Goal: Register for event/course

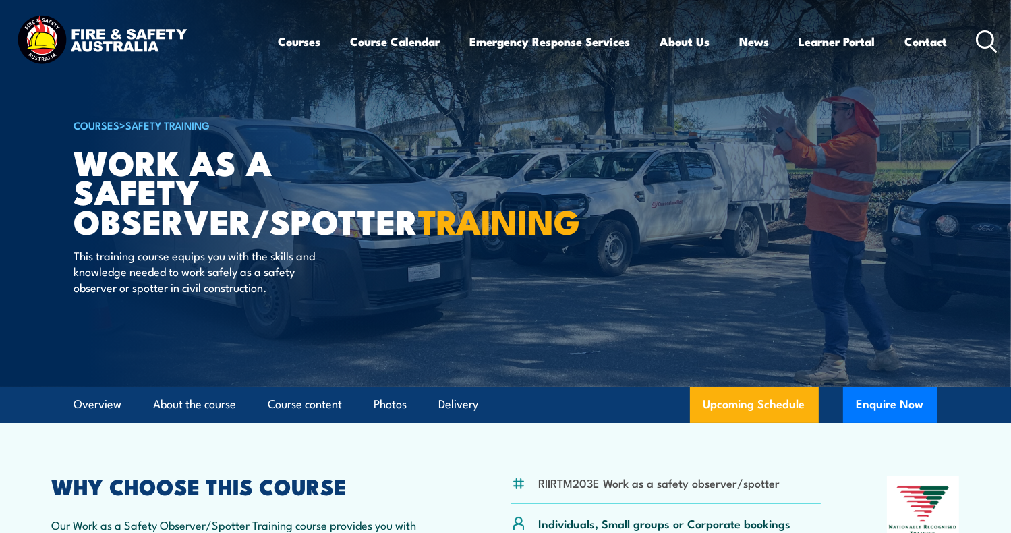
scroll to position [67, 0]
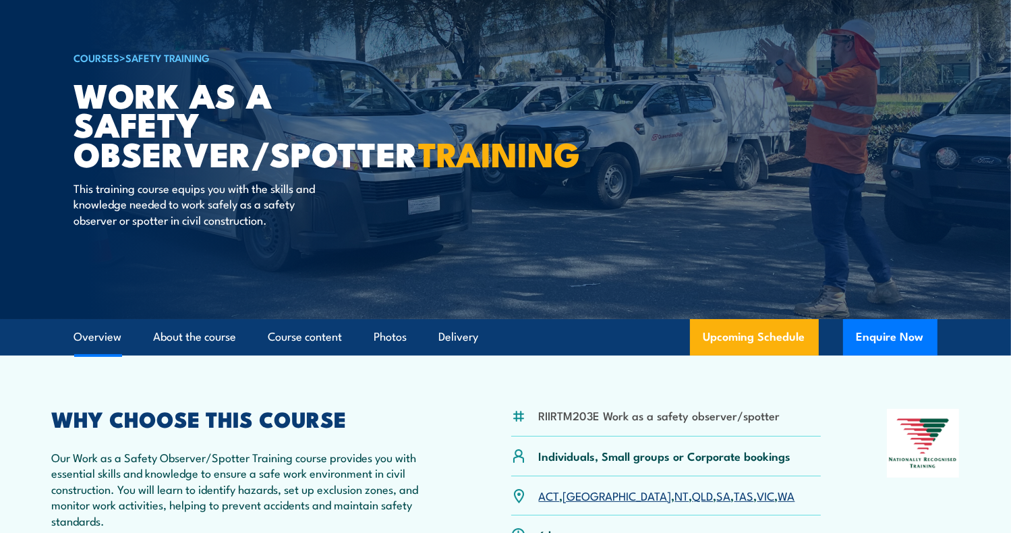
click at [90, 337] on link "Overview" at bounding box center [98, 337] width 48 height 36
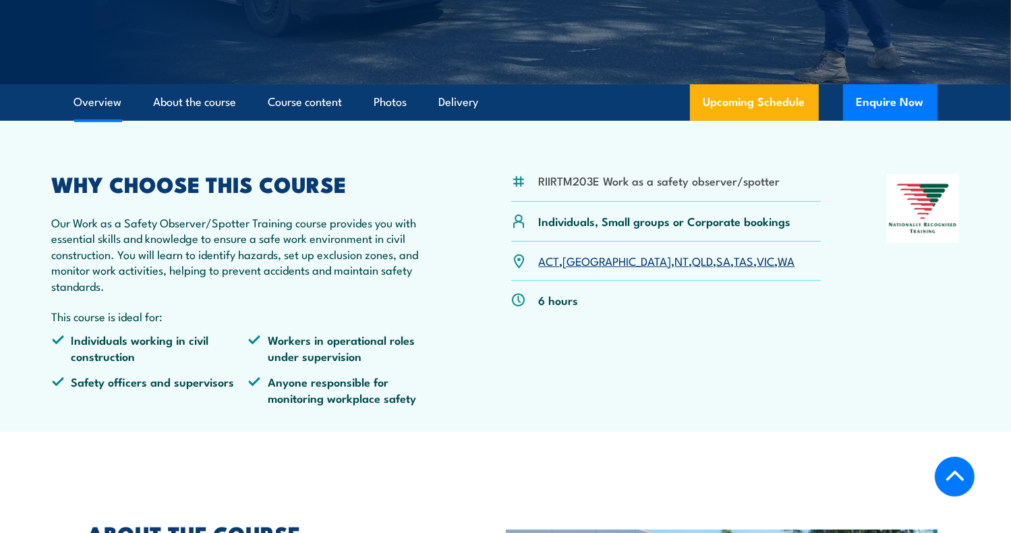
scroll to position [272, 0]
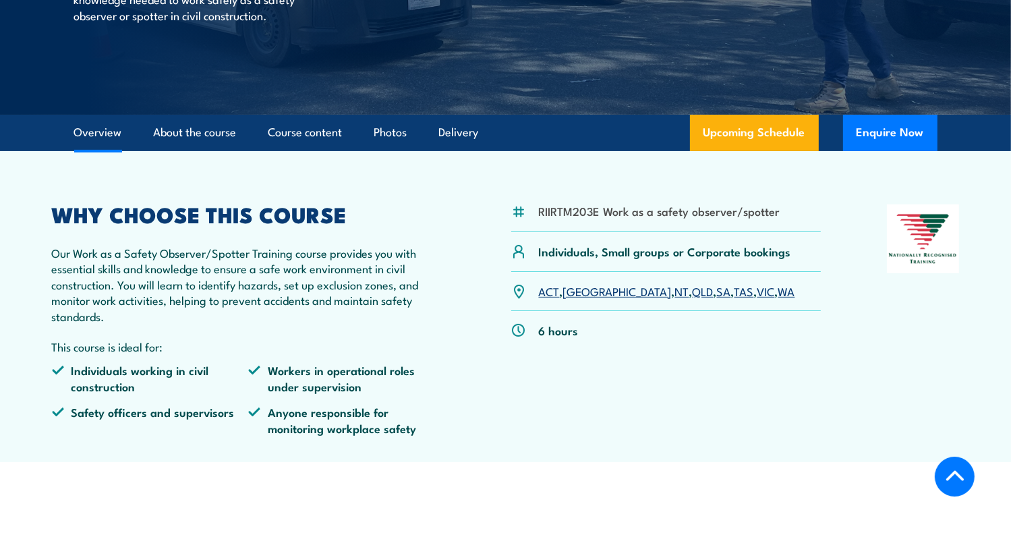
click at [717, 295] on link "SA" at bounding box center [724, 291] width 14 height 16
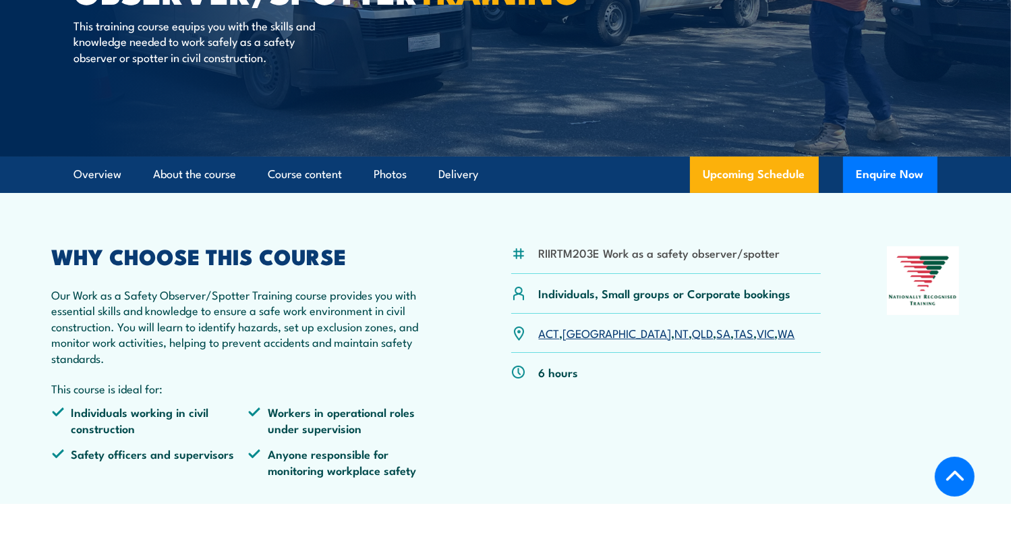
scroll to position [246, 0]
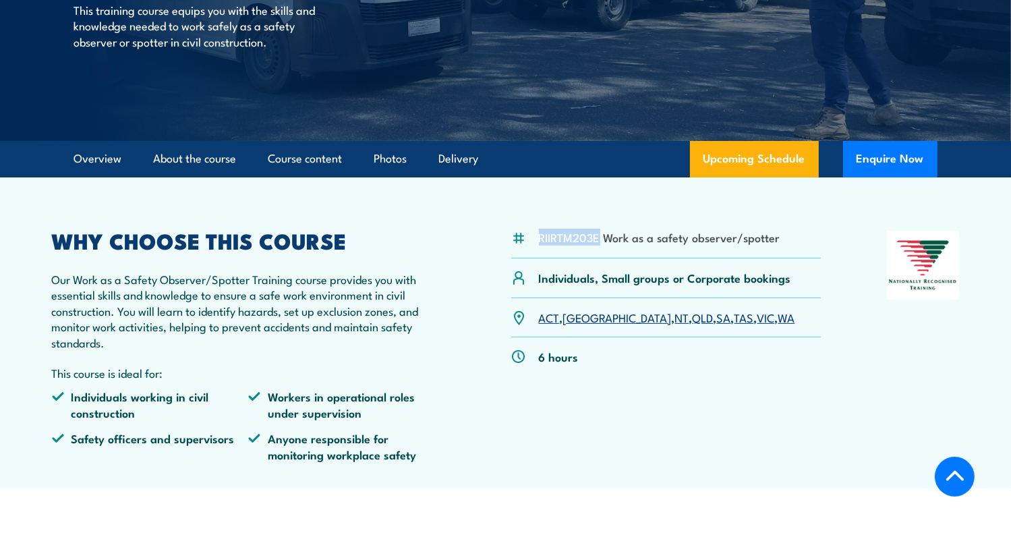
drag, startPoint x: 596, startPoint y: 237, endPoint x: 540, endPoint y: 235, distance: 56.7
click at [540, 235] on li "RIIRTM203E Work as a safety observer/spotter" at bounding box center [660, 237] width 242 height 16
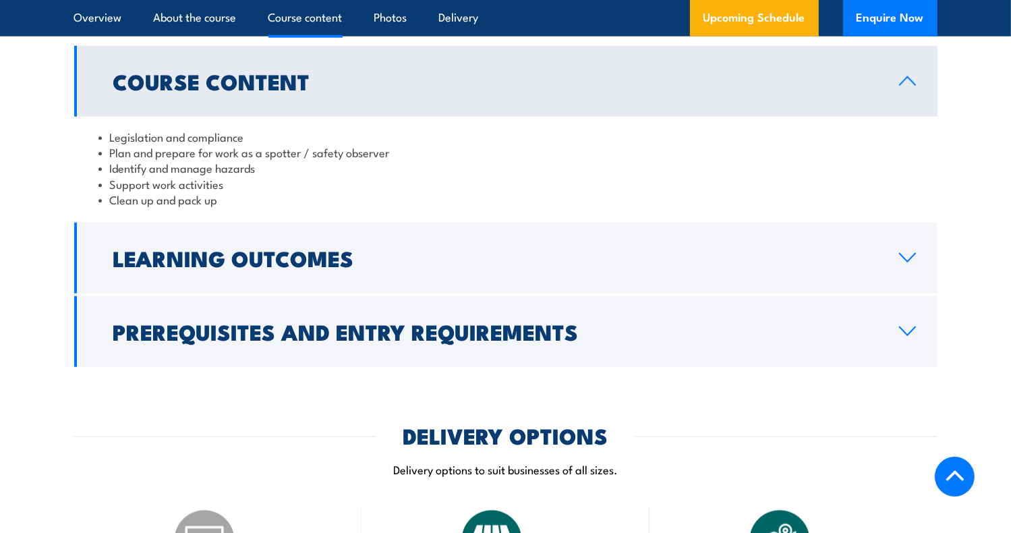
scroll to position [1147, 0]
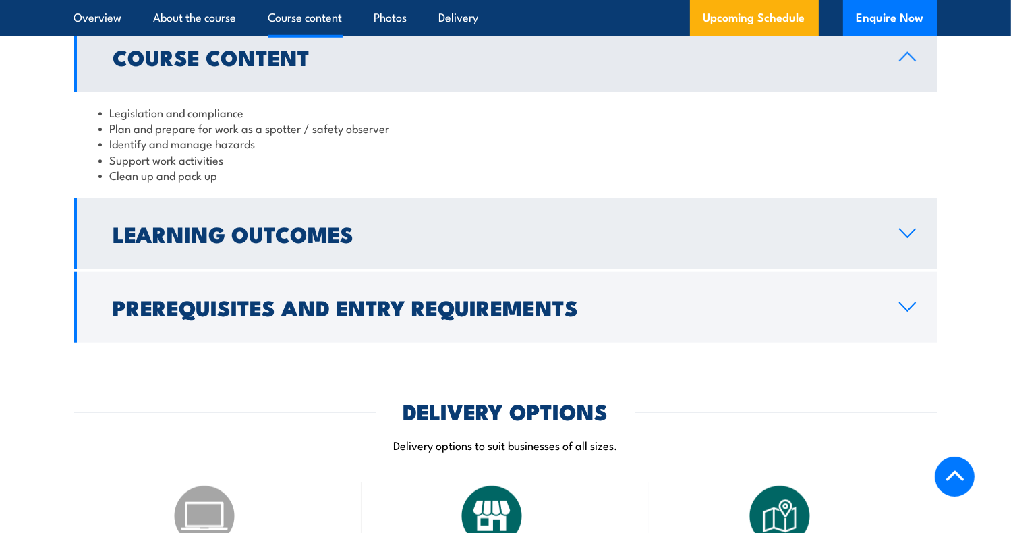
click at [370, 244] on link "Learning Outcomes" at bounding box center [506, 233] width 864 height 71
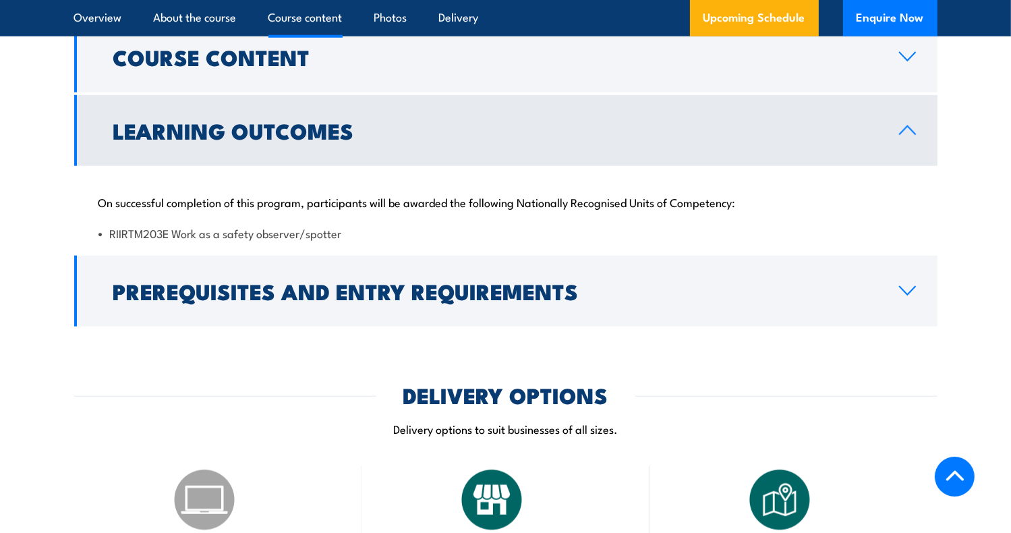
scroll to position [1214, 0]
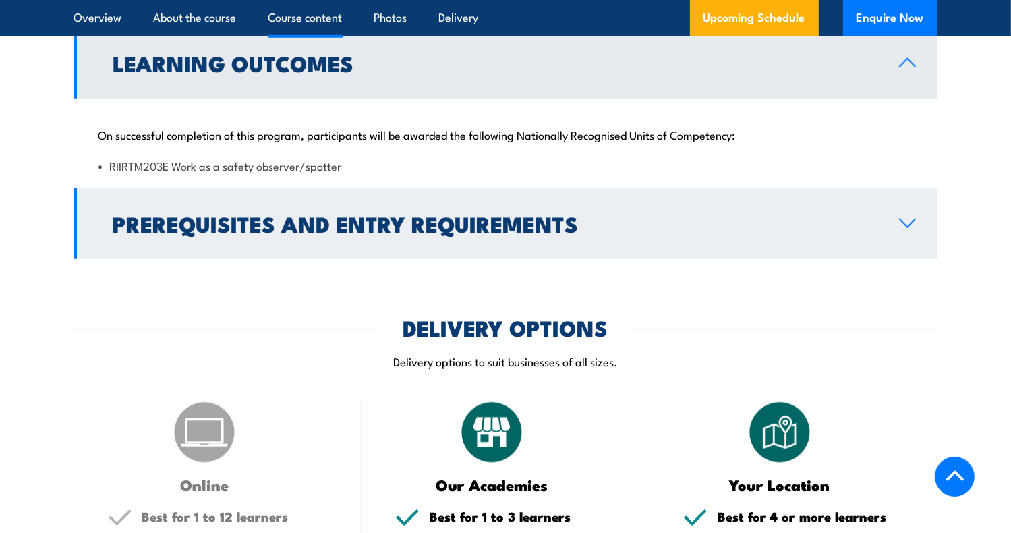
click at [380, 226] on h2 "Prerequisites and Entry Requirements" at bounding box center [495, 223] width 764 height 19
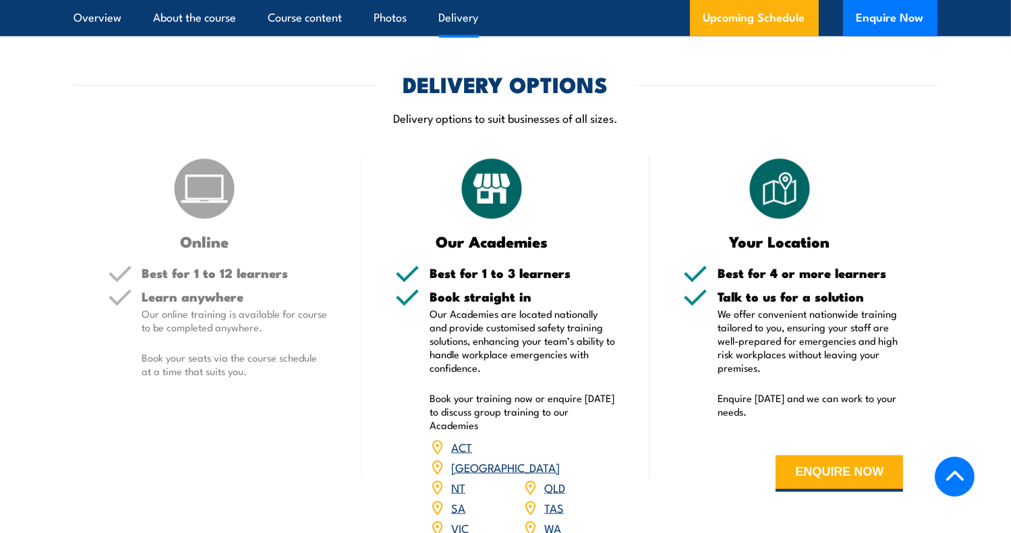
scroll to position [1619, 0]
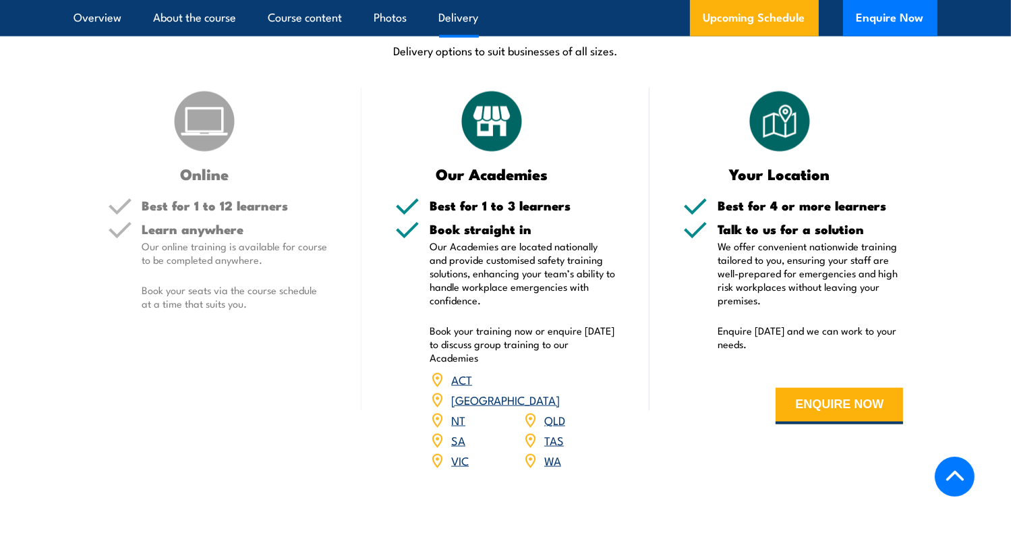
click at [459, 432] on link "SA" at bounding box center [458, 440] width 14 height 16
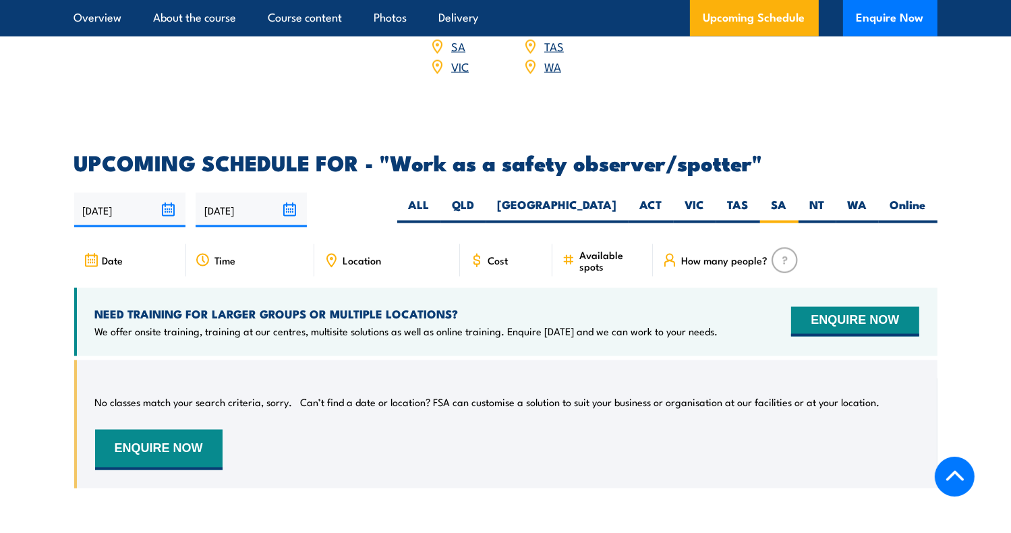
scroll to position [2011, 0]
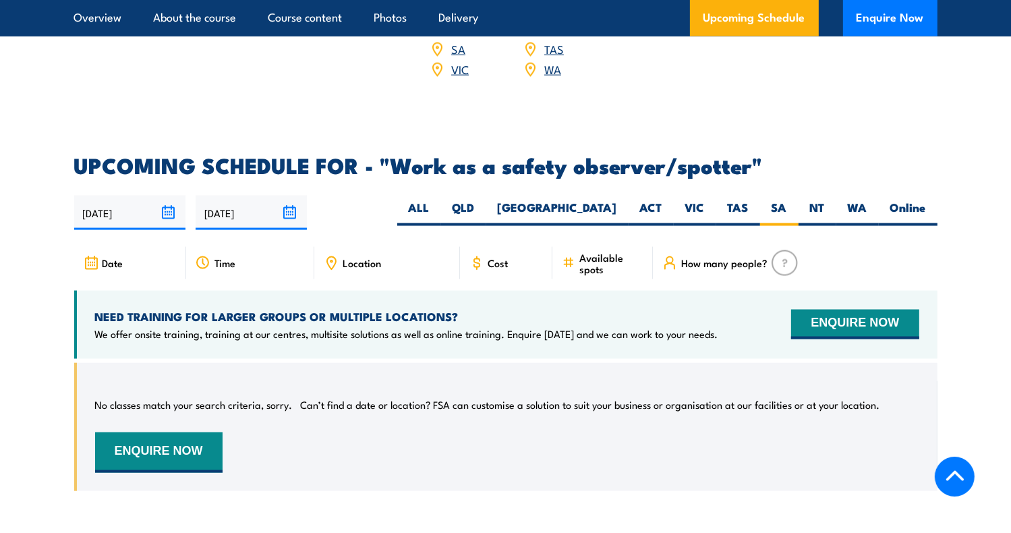
click at [140, 196] on input "[DATE]" at bounding box center [129, 213] width 111 height 34
click at [374, 200] on div "25/08/2025 21/02/2026" at bounding box center [506, 213] width 864 height 34
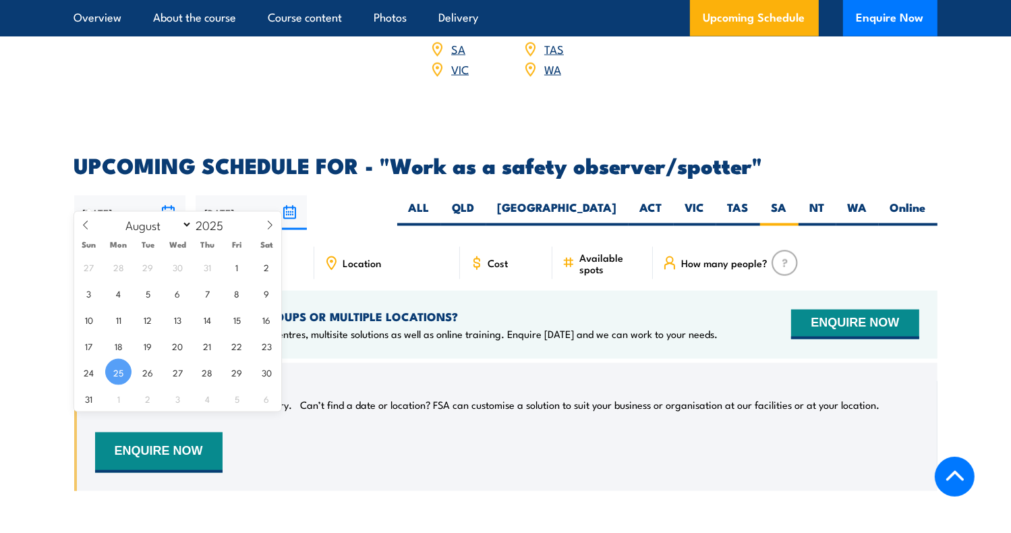
click at [169, 196] on input "[DATE]" at bounding box center [129, 213] width 111 height 34
click at [113, 374] on span "25" at bounding box center [118, 372] width 26 height 26
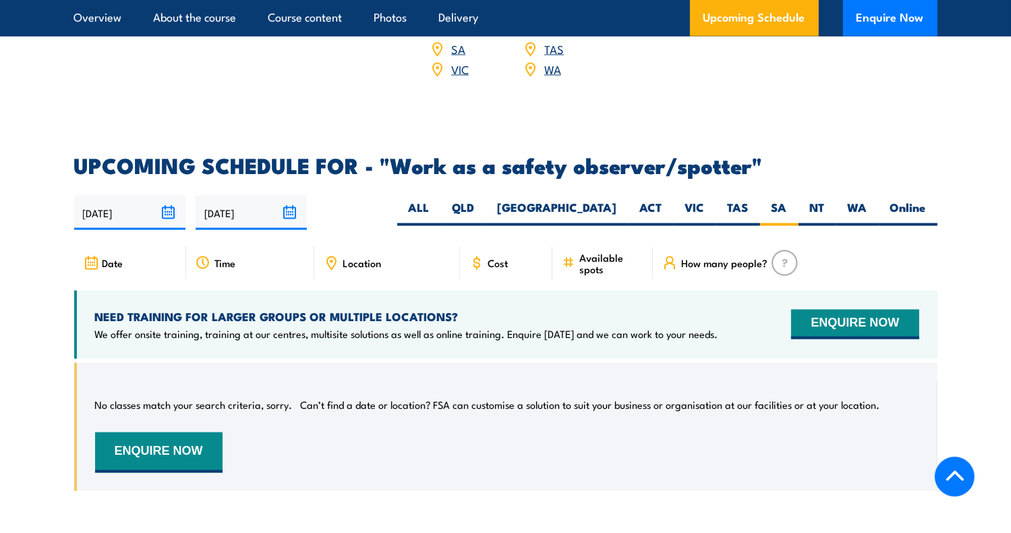
click at [286, 196] on input "21/02/2026" at bounding box center [251, 213] width 111 height 34
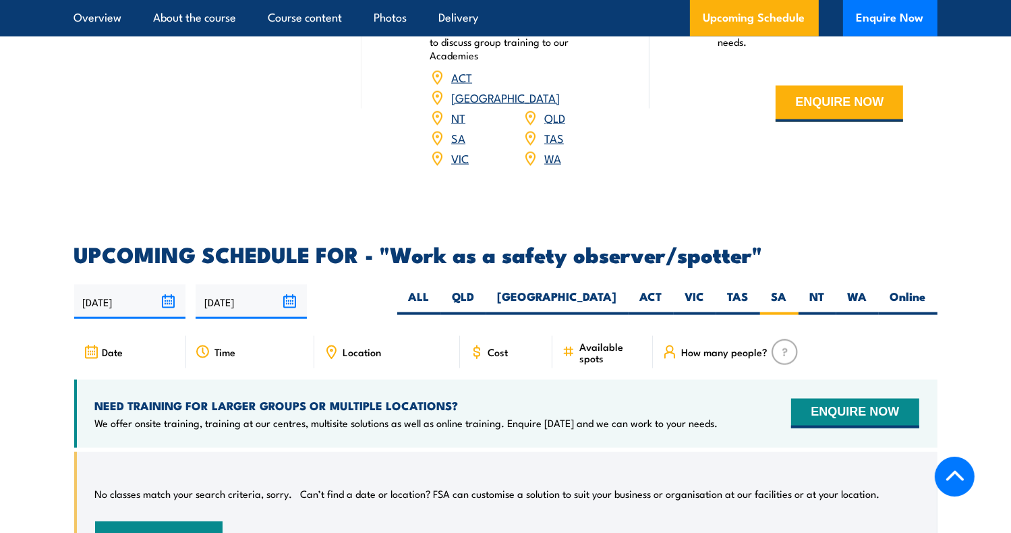
scroll to position [2000, 0]
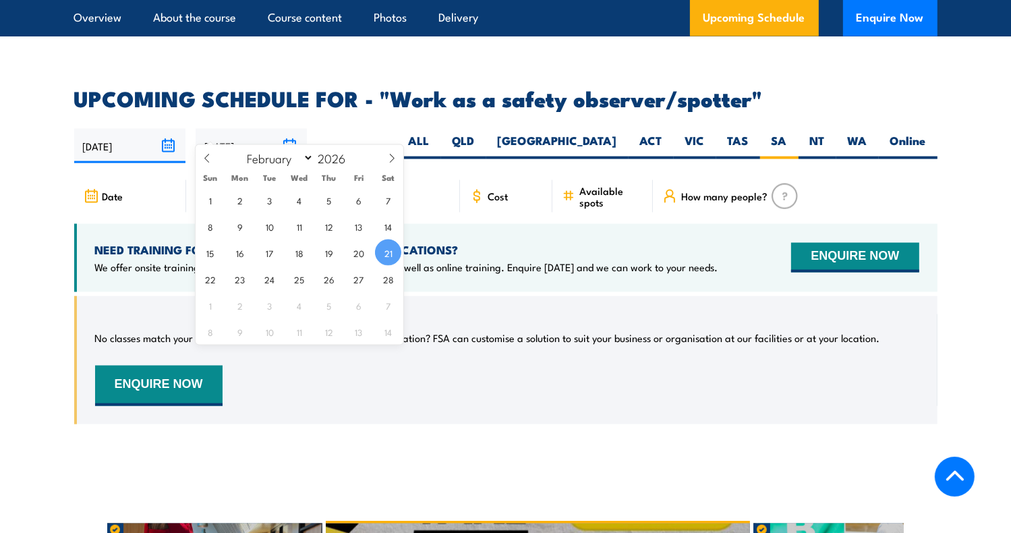
click at [291, 129] on input "21/02/2026" at bounding box center [251, 146] width 111 height 34
click at [385, 279] on span "28" at bounding box center [388, 279] width 26 height 26
type input "28/02/2026"
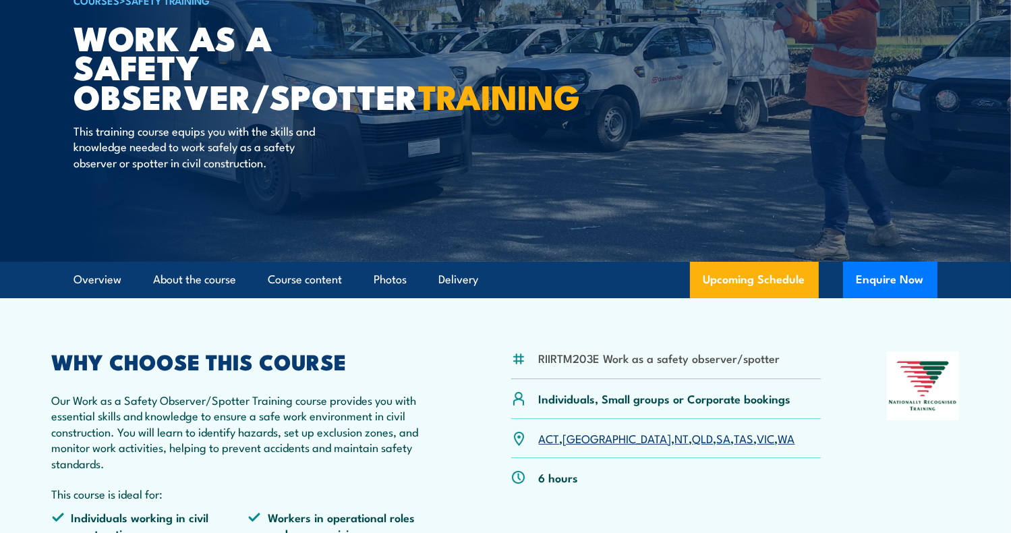
scroll to position [135, 0]
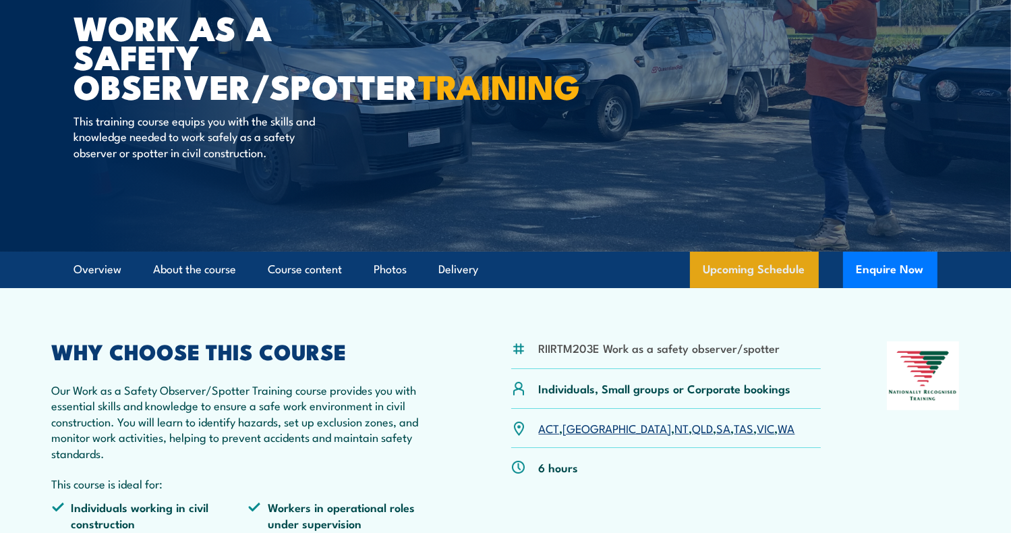
click at [761, 275] on link "Upcoming Schedule" at bounding box center [754, 270] width 129 height 36
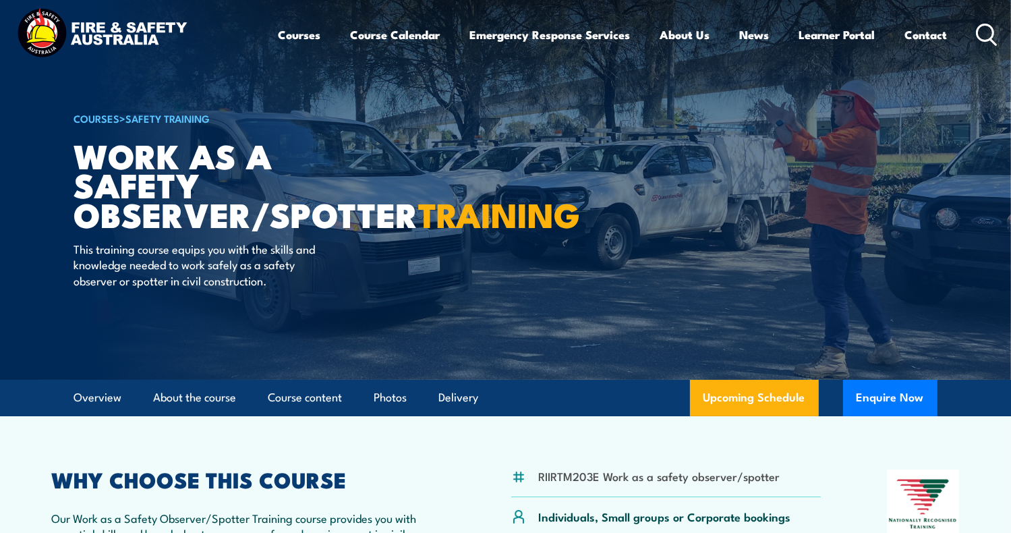
scroll to position [0, 0]
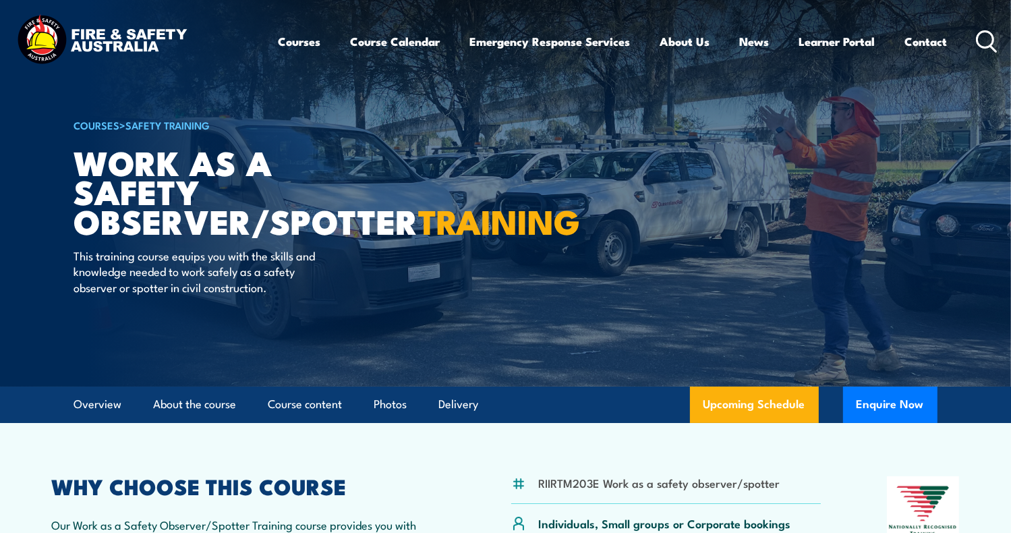
click at [109, 39] on img at bounding box center [101, 41] width 177 height 58
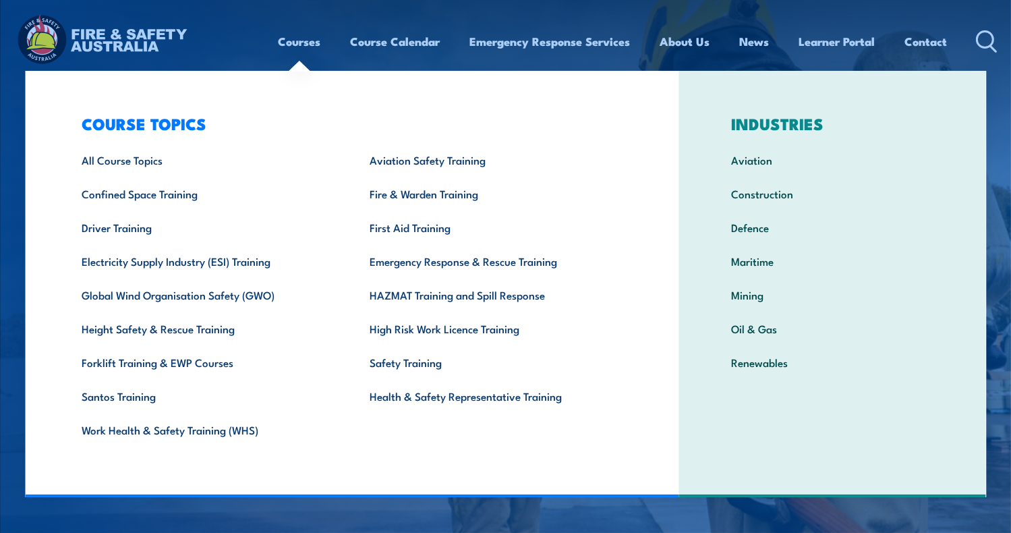
click at [287, 44] on link "Courses" at bounding box center [300, 42] width 43 height 36
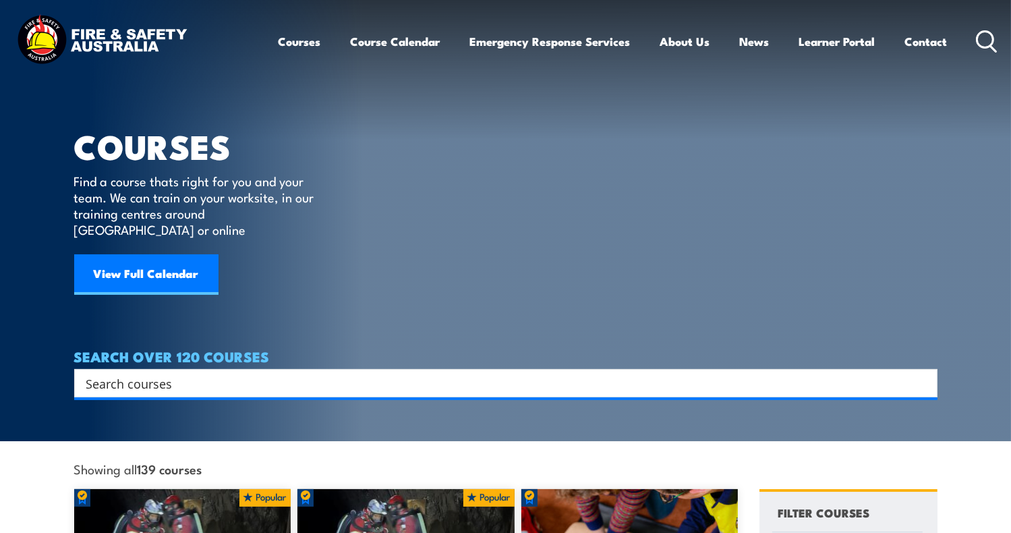
click at [144, 259] on link "View Full Calendar" at bounding box center [146, 274] width 144 height 40
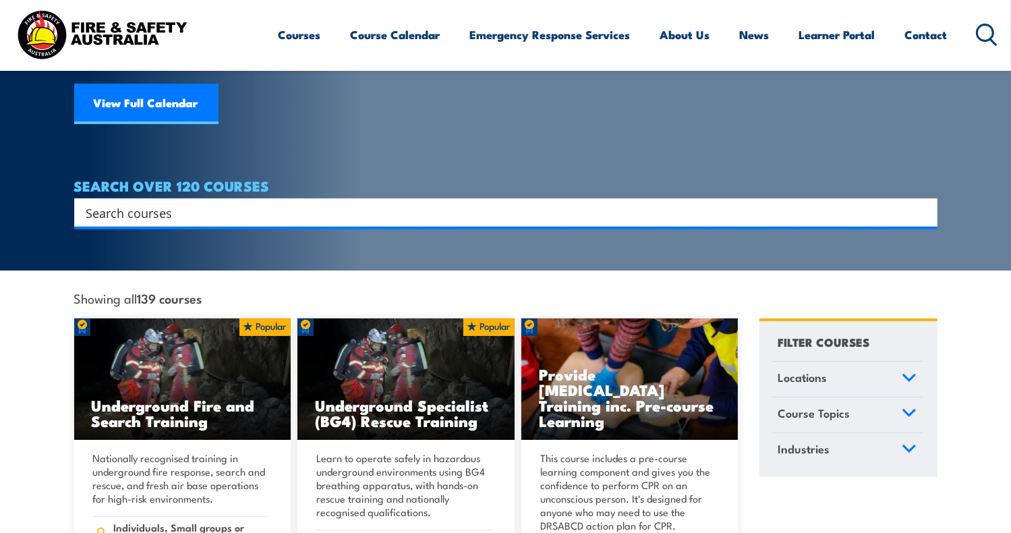
scroll to position [202, 0]
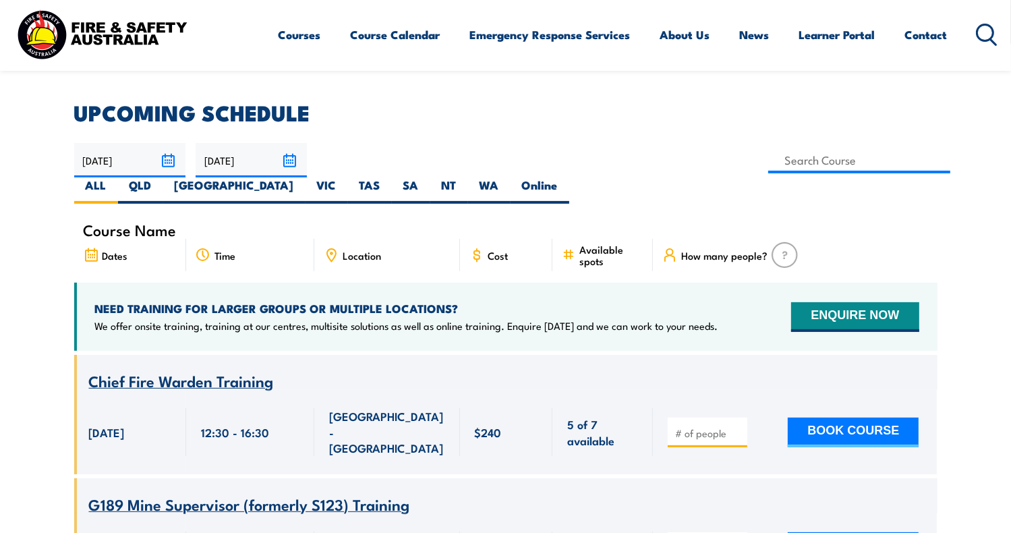
scroll to position [202, 0]
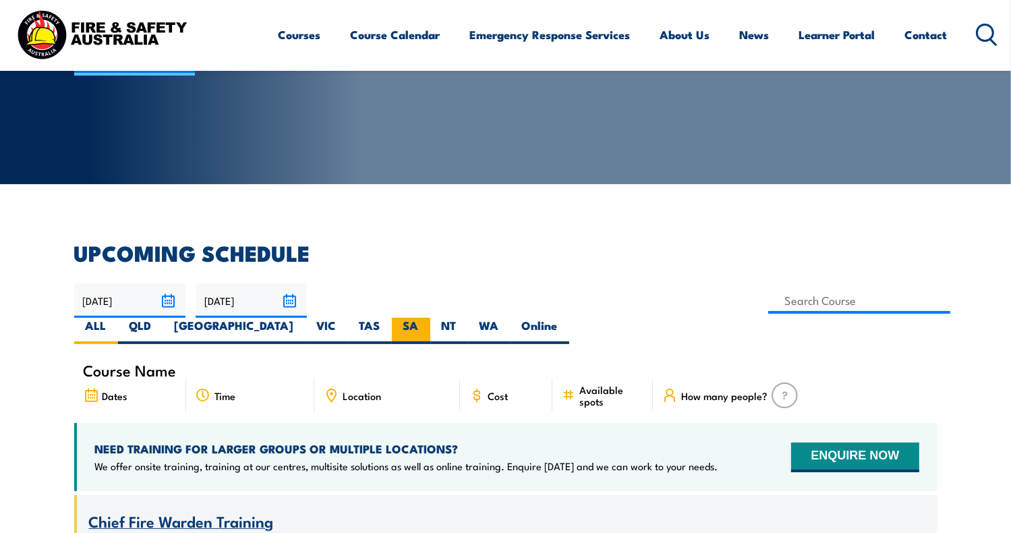
click at [430, 318] on label "SA" at bounding box center [411, 331] width 38 height 26
click at [428, 318] on input "SA" at bounding box center [423, 322] width 9 height 9
radio input "true"
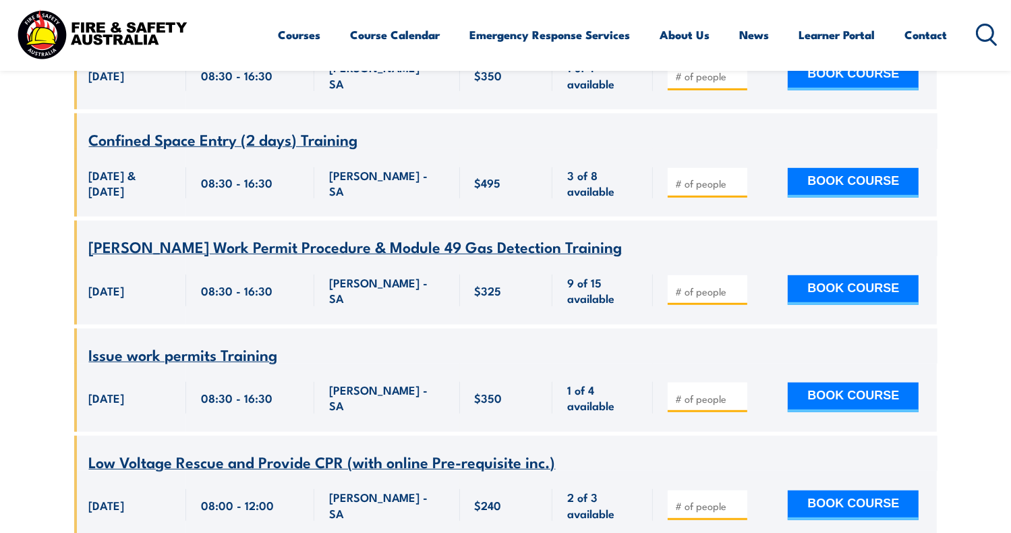
scroll to position [715, 0]
